Goal: Task Accomplishment & Management: Complete application form

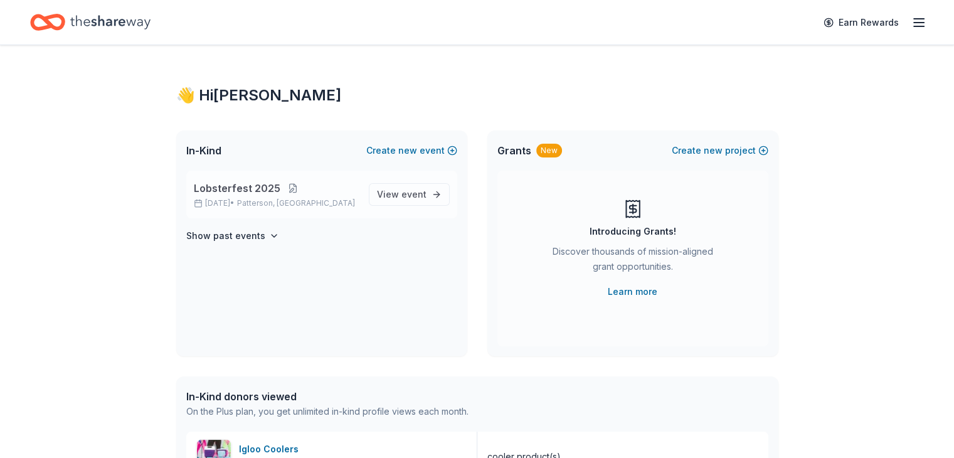
click at [299, 192] on button at bounding box center [292, 188] width 25 height 10
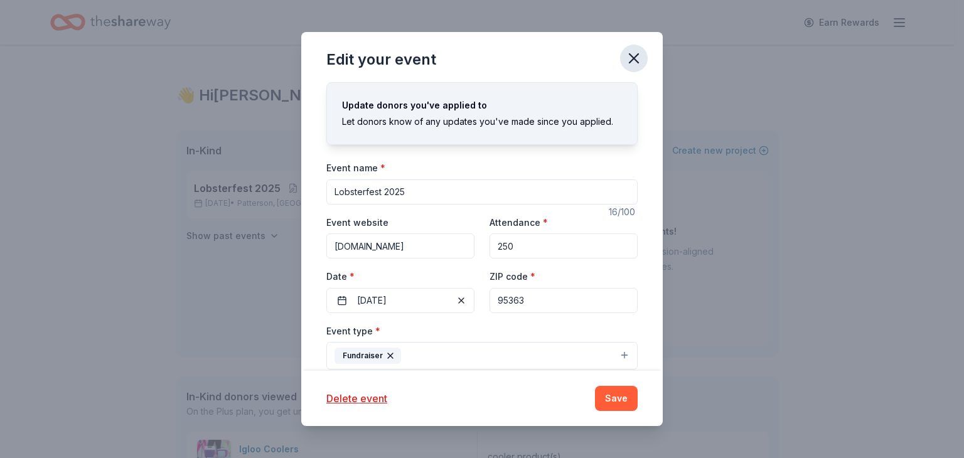
click at [629, 55] on icon "button" at bounding box center [633, 58] width 9 height 9
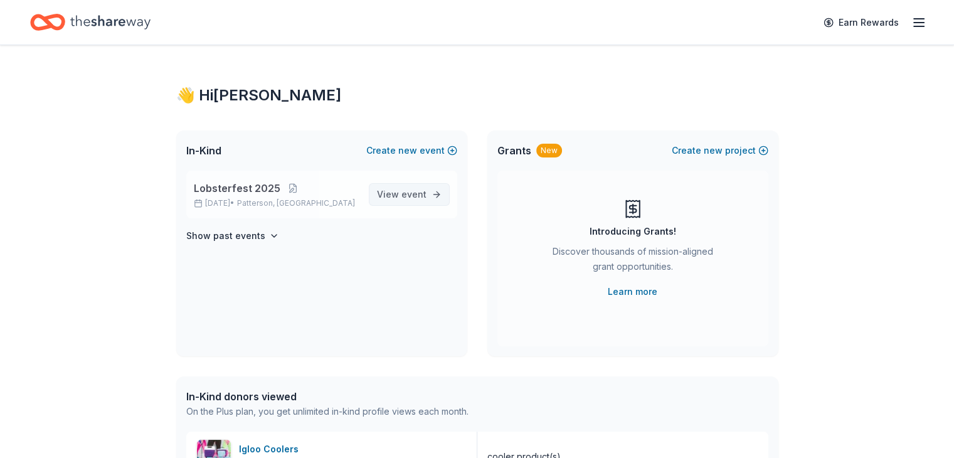
click at [426, 196] on span "event" at bounding box center [414, 194] width 25 height 11
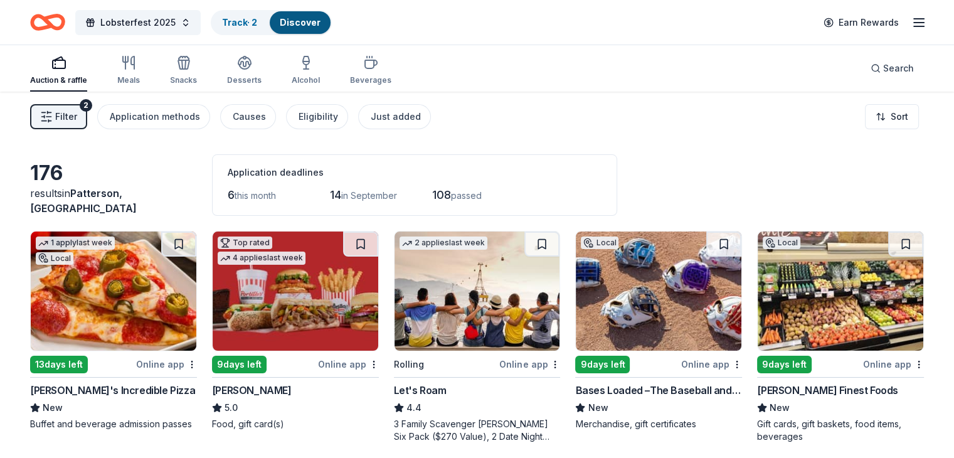
click at [161, 309] on img at bounding box center [114, 291] width 166 height 119
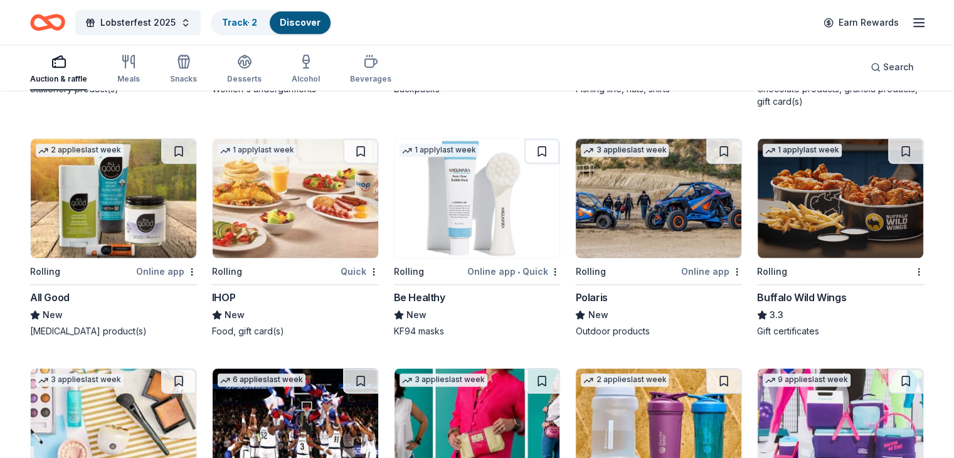
scroll to position [6317, 0]
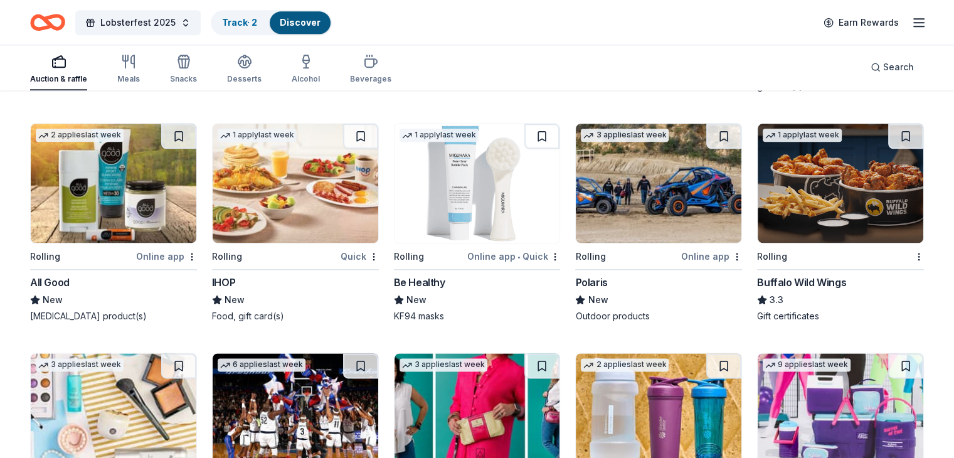
click at [847, 204] on img at bounding box center [841, 183] width 166 height 119
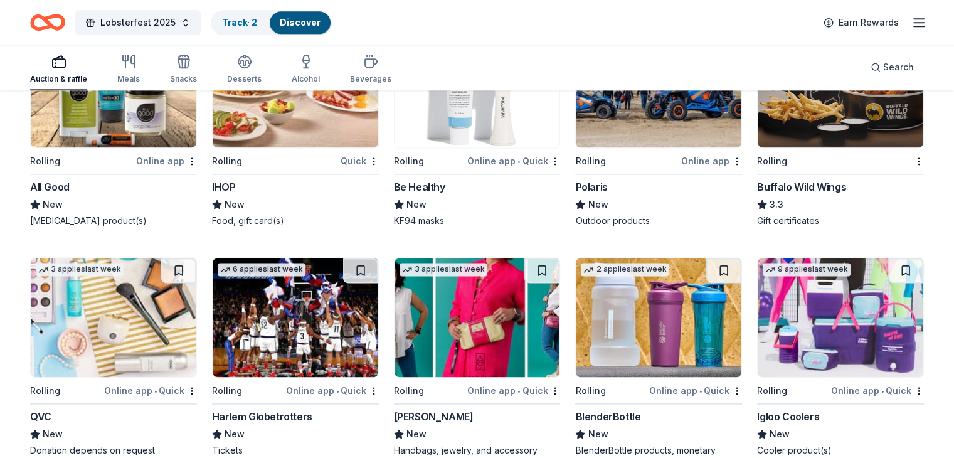
scroll to position [6521, 0]
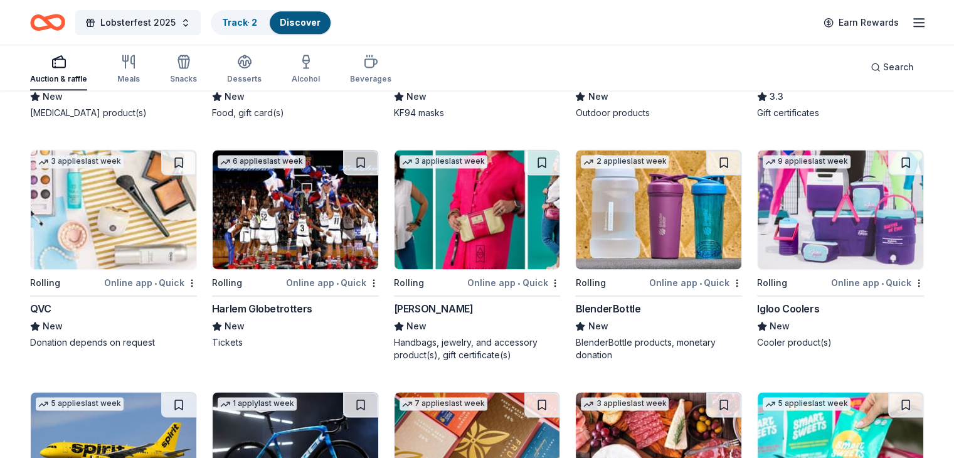
click at [868, 213] on img at bounding box center [841, 209] width 166 height 119
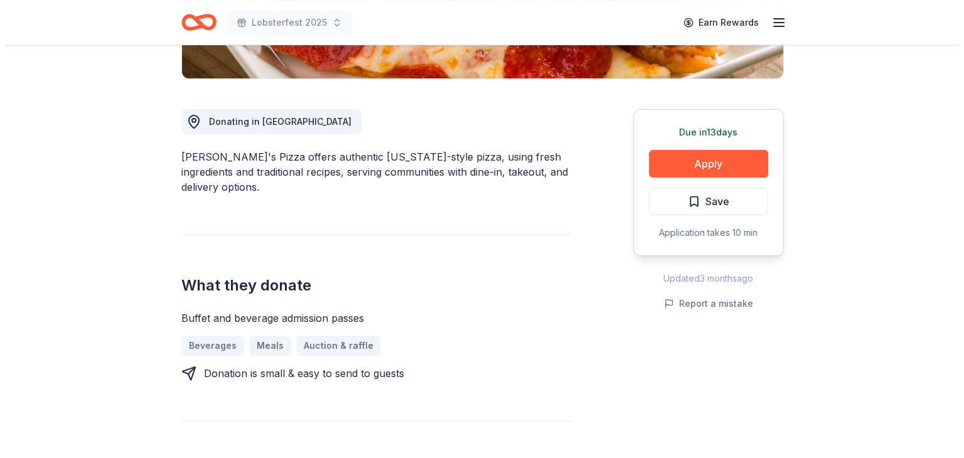
scroll to position [289, 0]
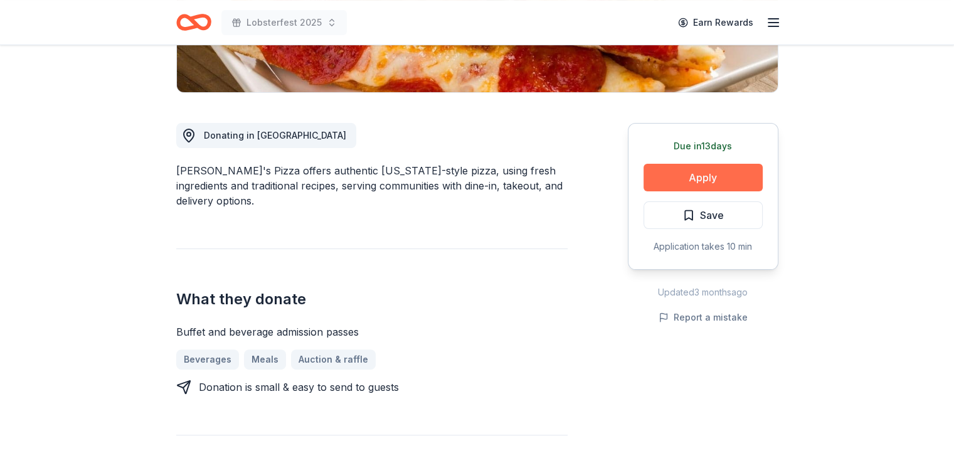
click at [718, 186] on button "Apply" at bounding box center [703, 178] width 119 height 28
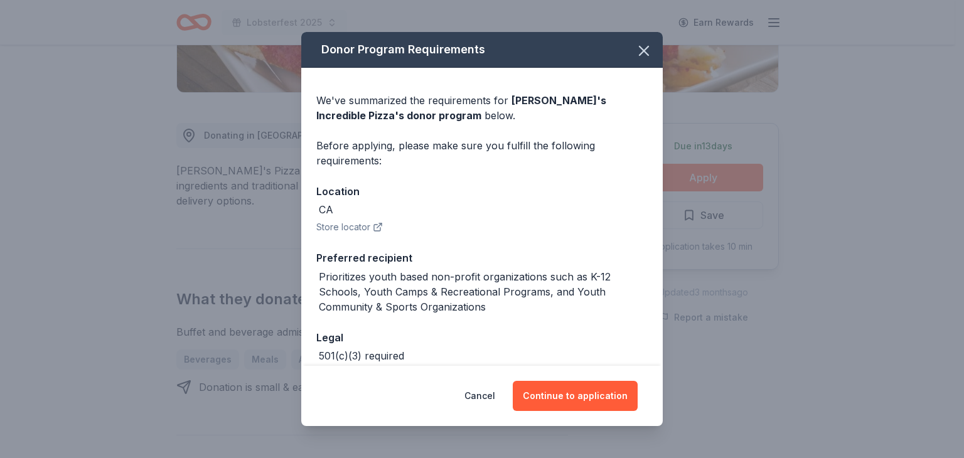
scroll to position [64, 0]
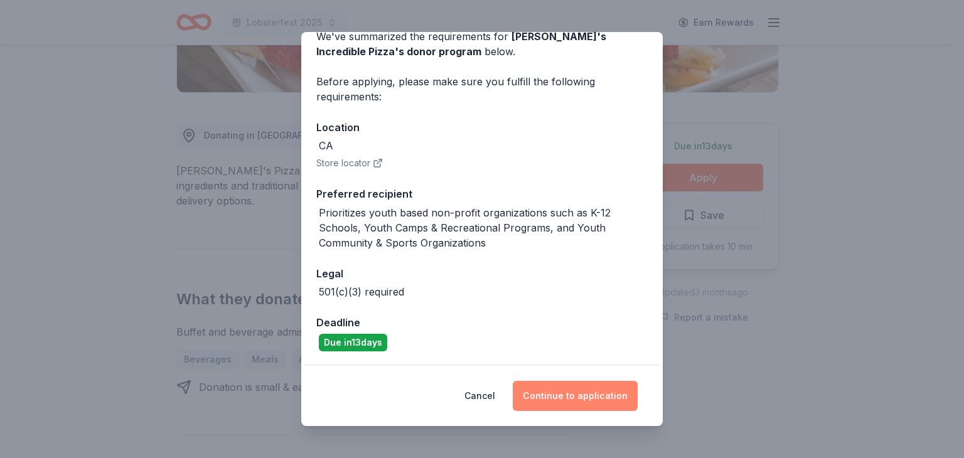
click at [572, 384] on button "Continue to application" at bounding box center [575, 396] width 125 height 30
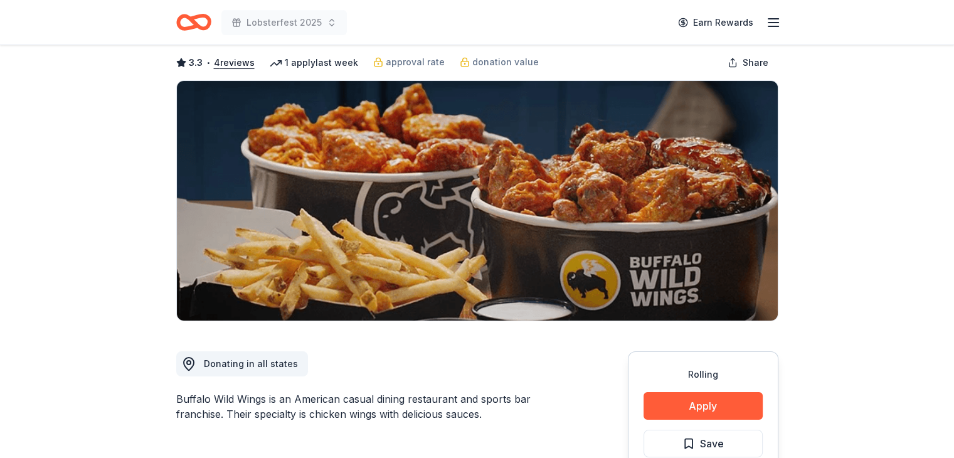
scroll to position [110, 0]
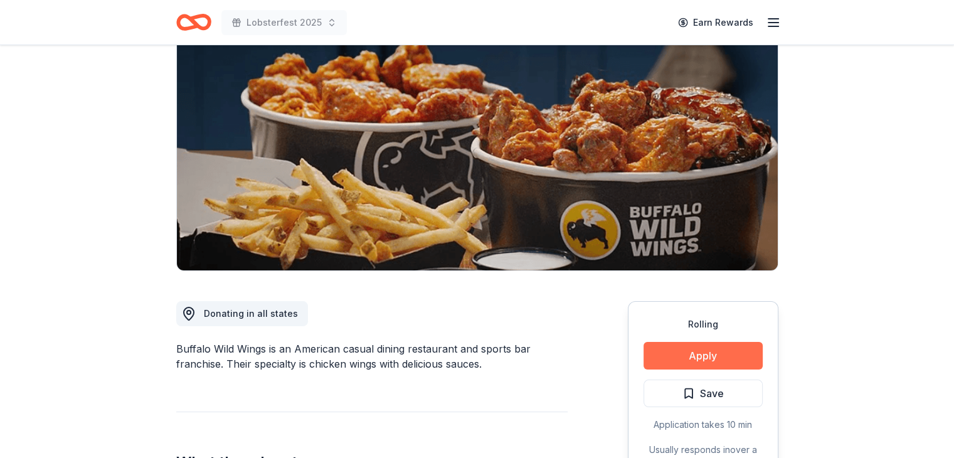
click at [713, 361] on button "Apply" at bounding box center [703, 356] width 119 height 28
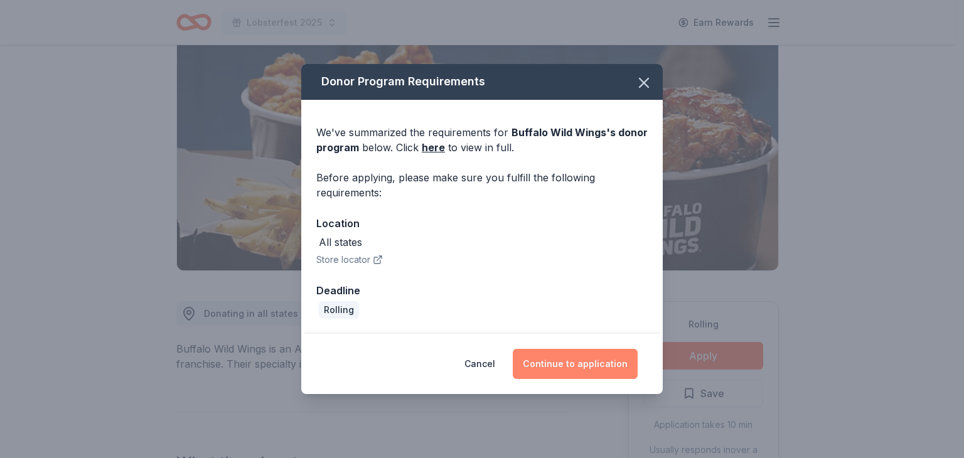
click at [592, 366] on button "Continue to application" at bounding box center [575, 364] width 125 height 30
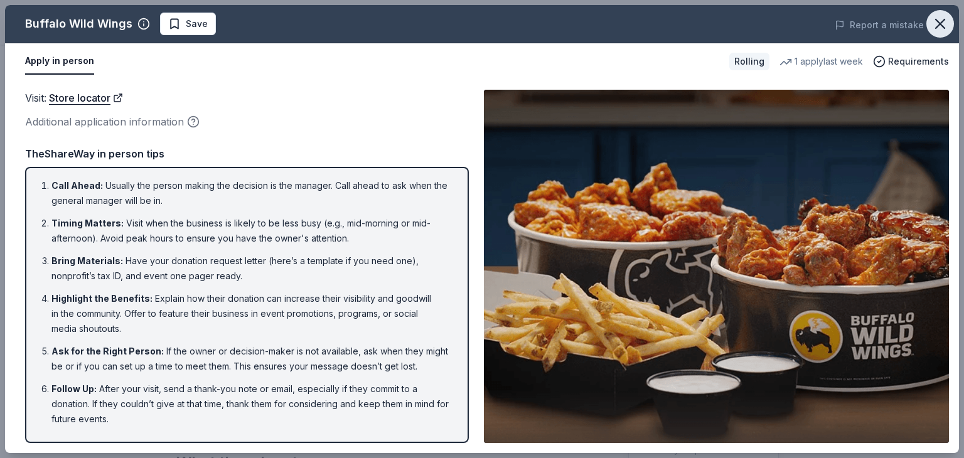
click at [942, 26] on icon "button" at bounding box center [940, 23] width 9 height 9
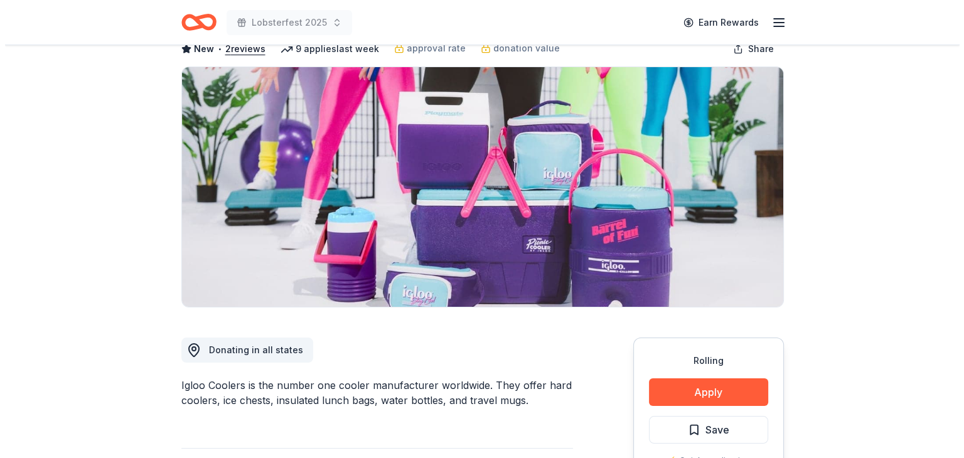
scroll to position [110, 0]
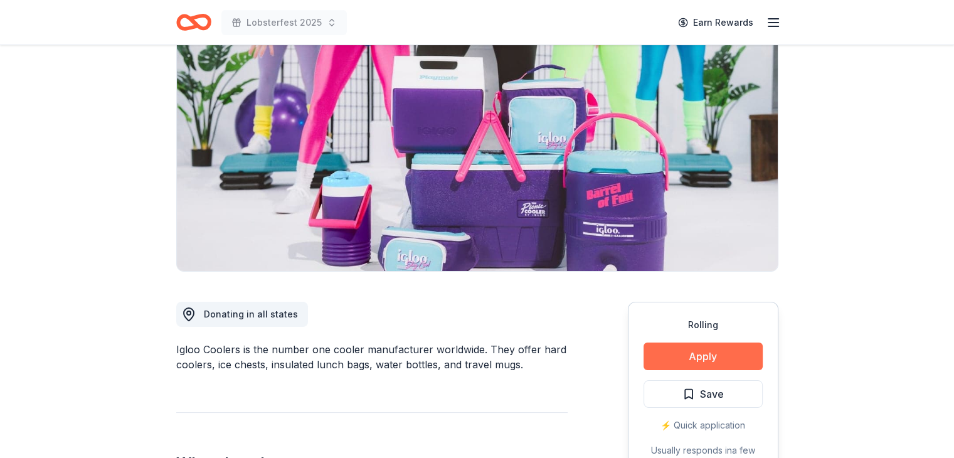
click at [713, 361] on button "Apply" at bounding box center [703, 357] width 119 height 28
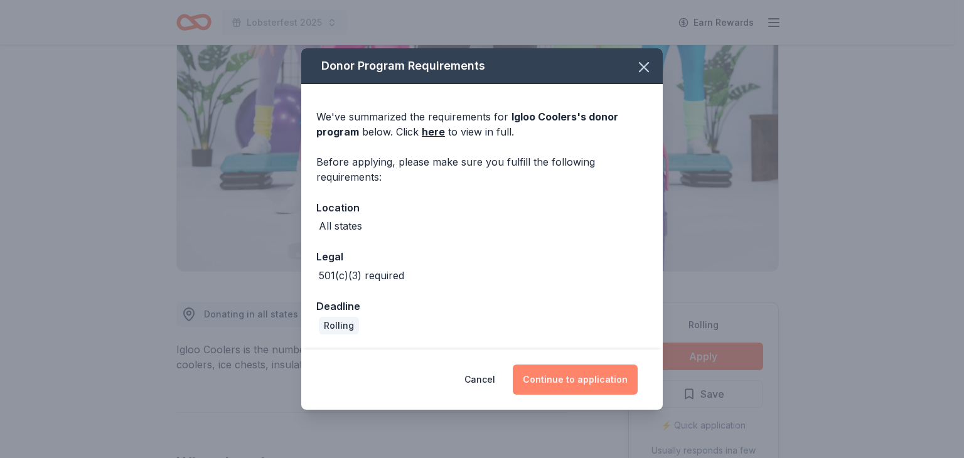
click at [582, 376] on button "Continue to application" at bounding box center [575, 380] width 125 height 30
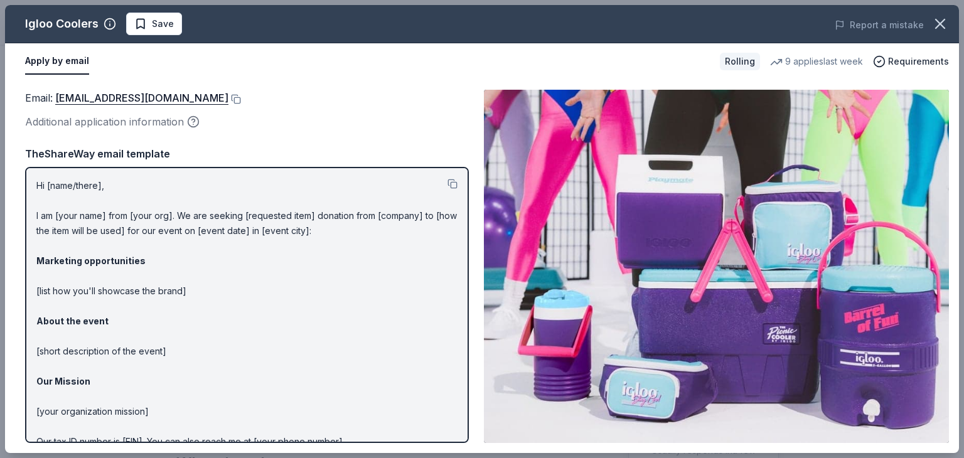
scroll to position [1, 0]
drag, startPoint x: 36, startPoint y: 181, endPoint x: 224, endPoint y: 380, distance: 273.4
click at [224, 380] on p "Hi [name/there], I am [your name] from [your org]. We are seeking [requested it…" at bounding box center [246, 335] width 421 height 316
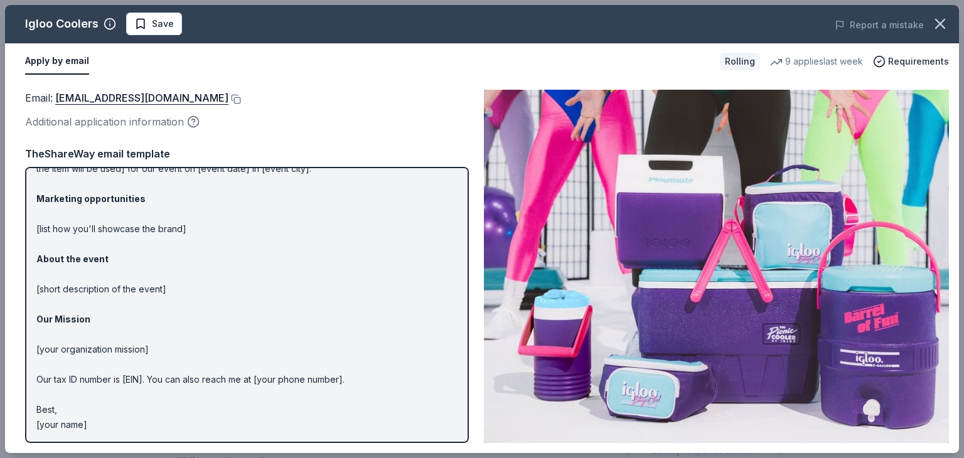
drag, startPoint x: 94, startPoint y: 420, endPoint x: 88, endPoint y: 417, distance: 6.5
click at [88, 417] on p "Hi [name/there], I am [your name] from [your org]. We are seeking [requested it…" at bounding box center [246, 274] width 421 height 316
drag, startPoint x: 88, startPoint y: 417, endPoint x: 462, endPoint y: 248, distance: 409.5
click at [462, 248] on div "Hi [name/there], I am [your name] from [your org]. We are seeking [requested it…" at bounding box center [247, 305] width 444 height 276
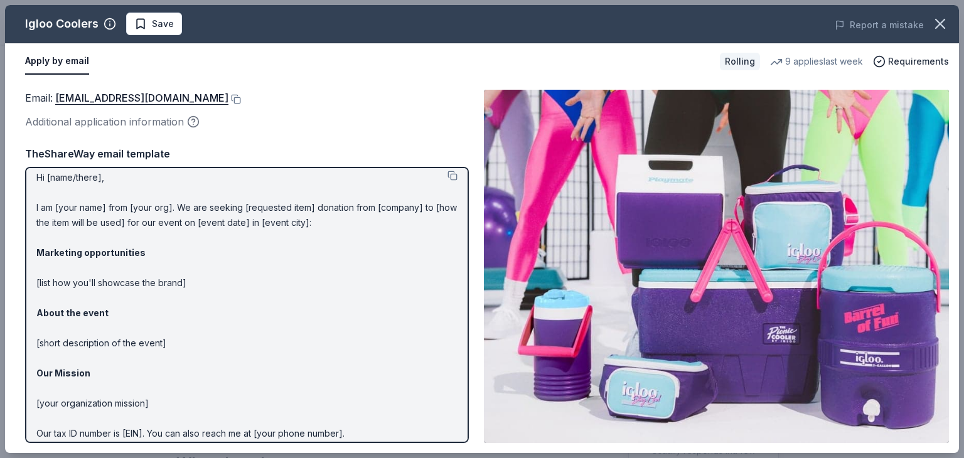
scroll to position [0, 0]
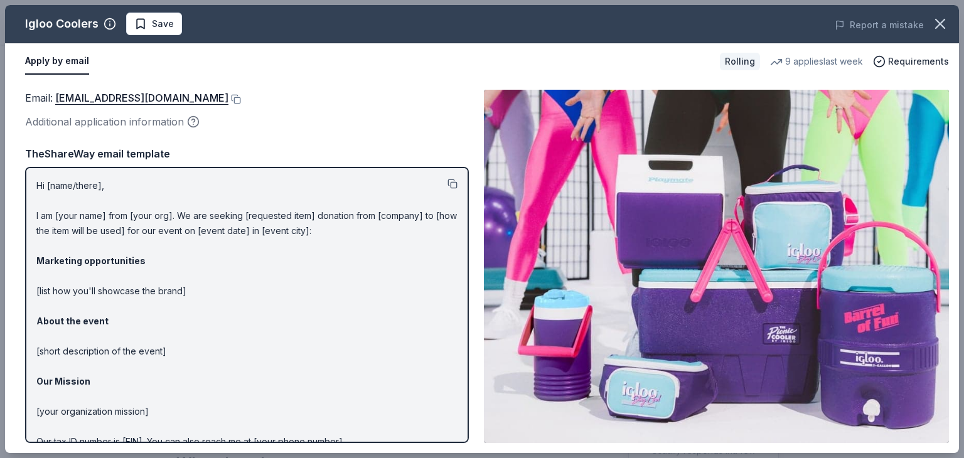
click at [447, 183] on button at bounding box center [452, 184] width 10 height 10
click at [228, 95] on button at bounding box center [234, 99] width 13 height 10
click at [447, 186] on button at bounding box center [452, 184] width 10 height 10
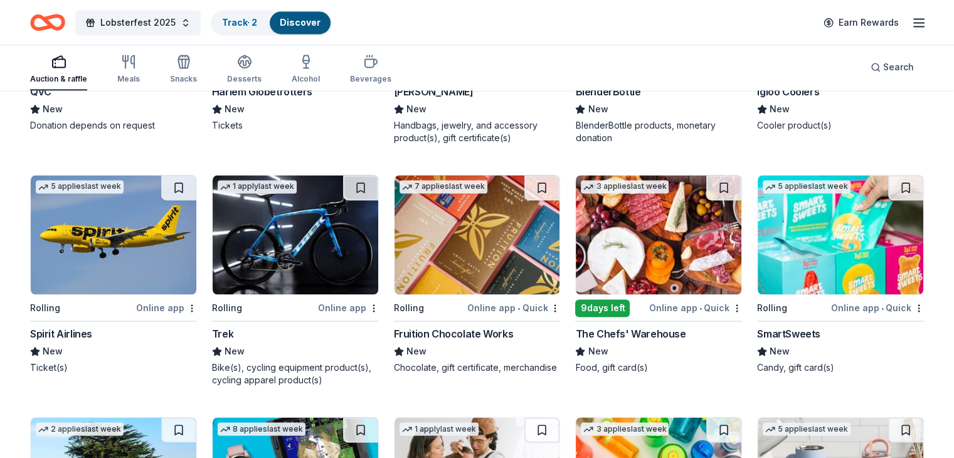
scroll to position [6739, 0]
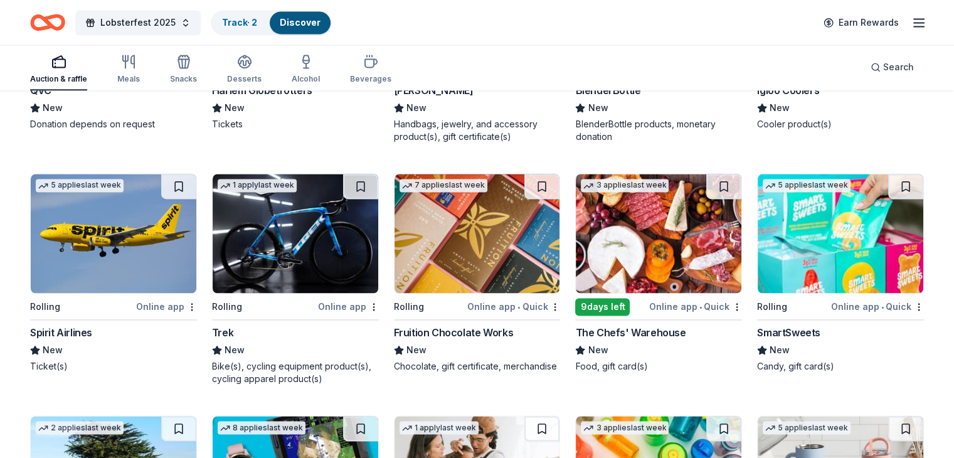
click at [149, 247] on img at bounding box center [114, 233] width 166 height 119
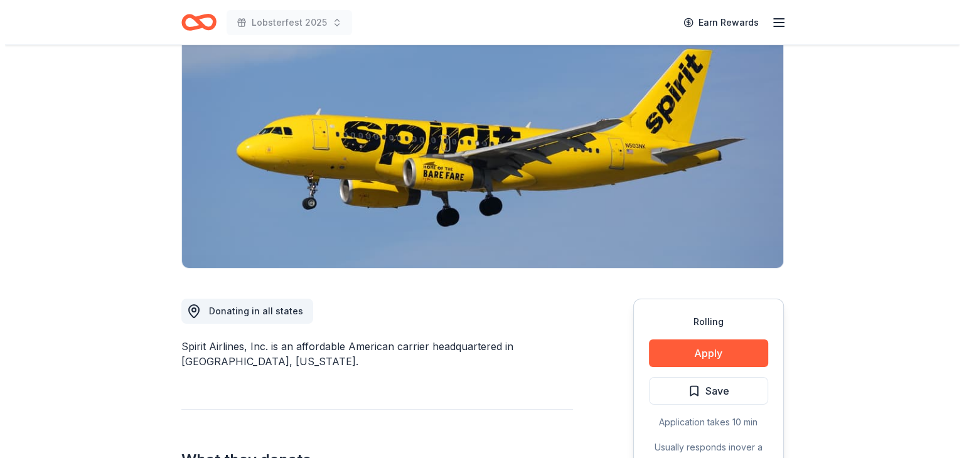
scroll to position [130, 0]
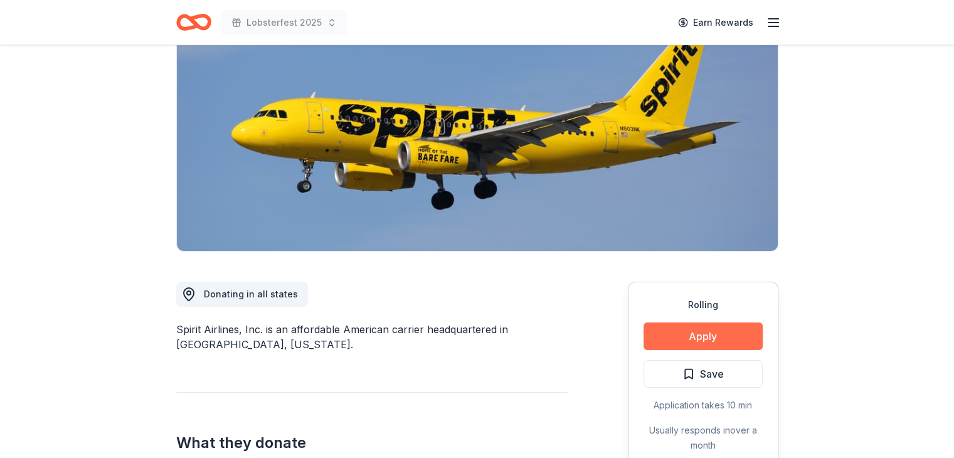
click at [715, 346] on button "Apply" at bounding box center [703, 337] width 119 height 28
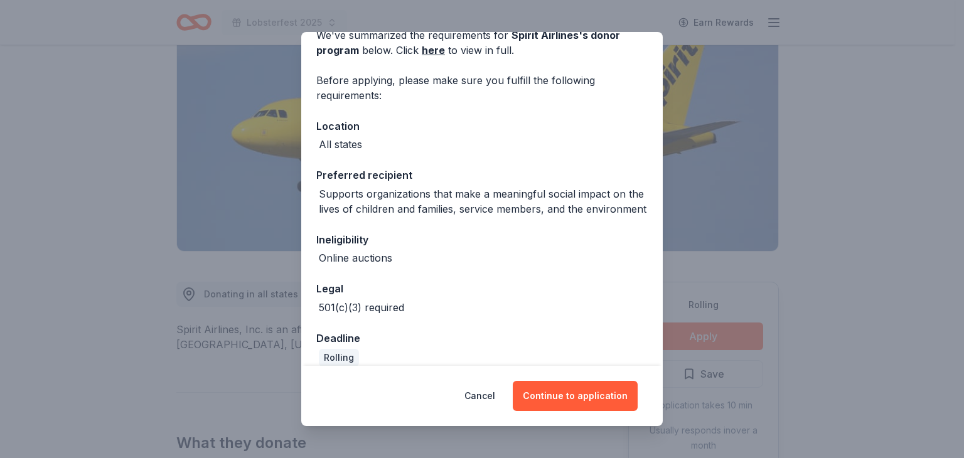
scroll to position [95, 0]
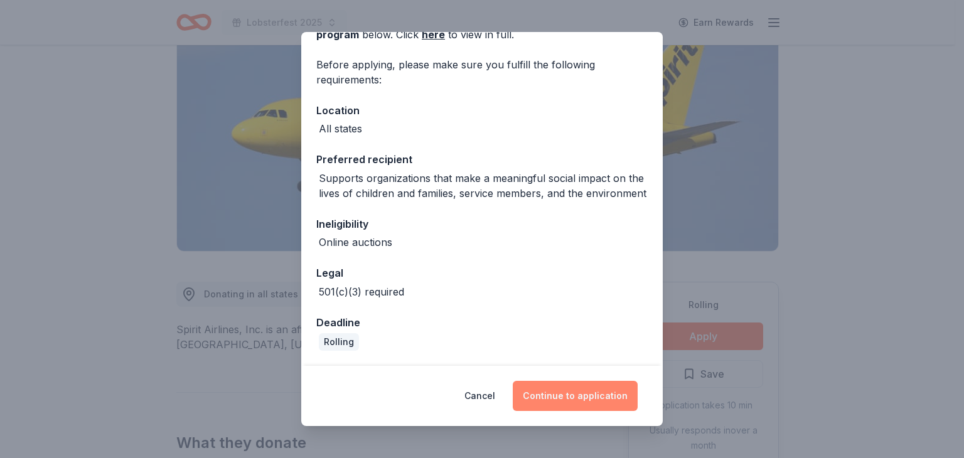
click at [600, 387] on button "Continue to application" at bounding box center [575, 396] width 125 height 30
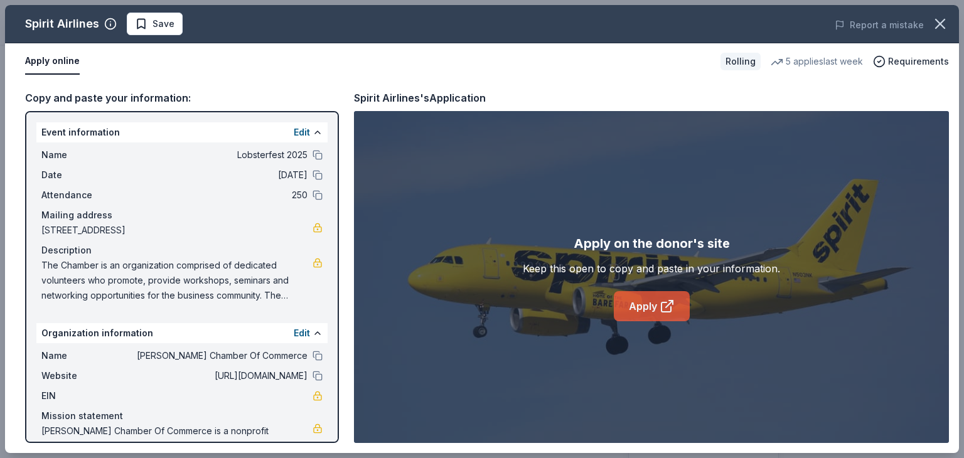
click at [651, 319] on link "Apply" at bounding box center [652, 306] width 76 height 30
